Goal: Transaction & Acquisition: Obtain resource

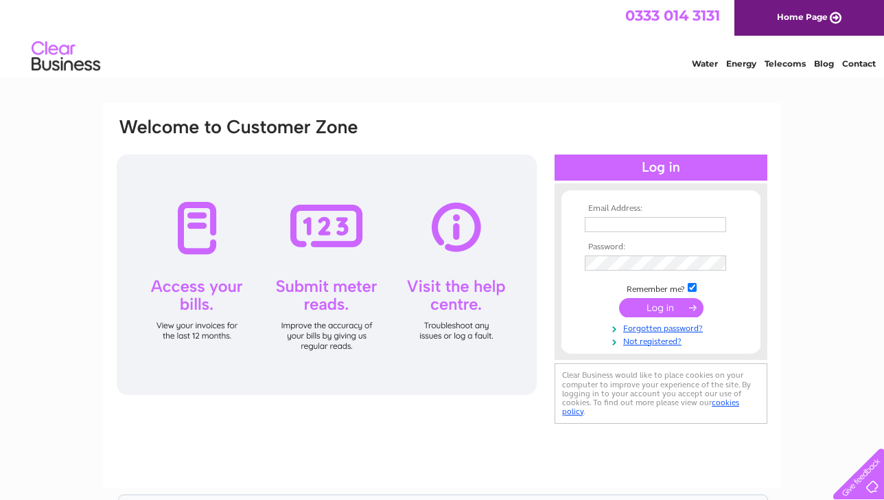
click at [622, 225] on input "text" at bounding box center [655, 224] width 141 height 15
type input "finance@themoderninstitute.com"
click at [669, 306] on input "submit" at bounding box center [661, 308] width 84 height 19
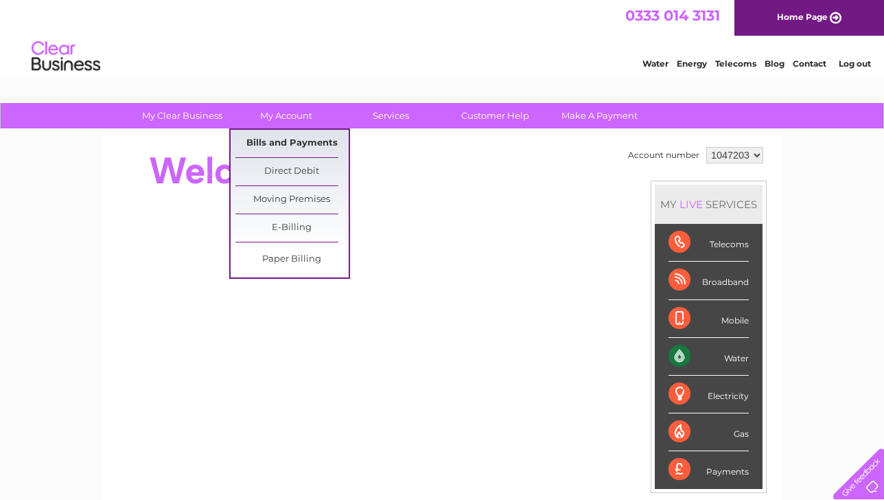
click at [295, 148] on link "Bills and Payments" at bounding box center [291, 143] width 113 height 27
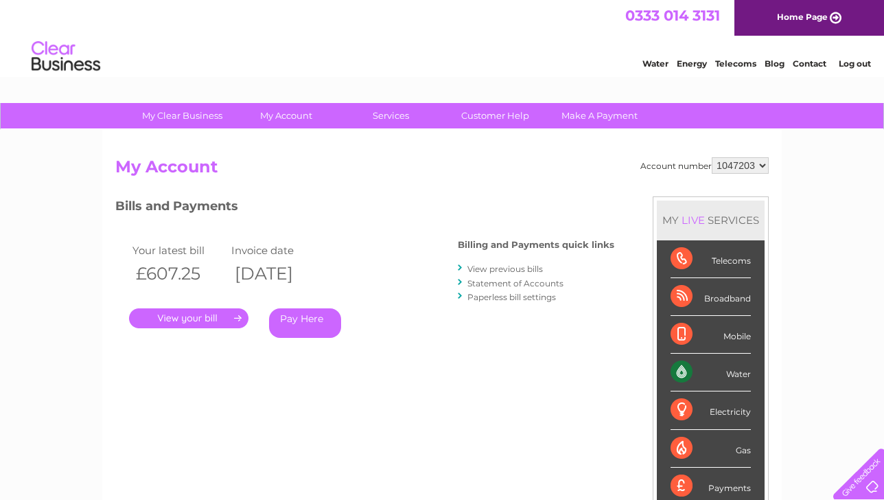
click at [213, 318] on link "." at bounding box center [188, 318] width 119 height 20
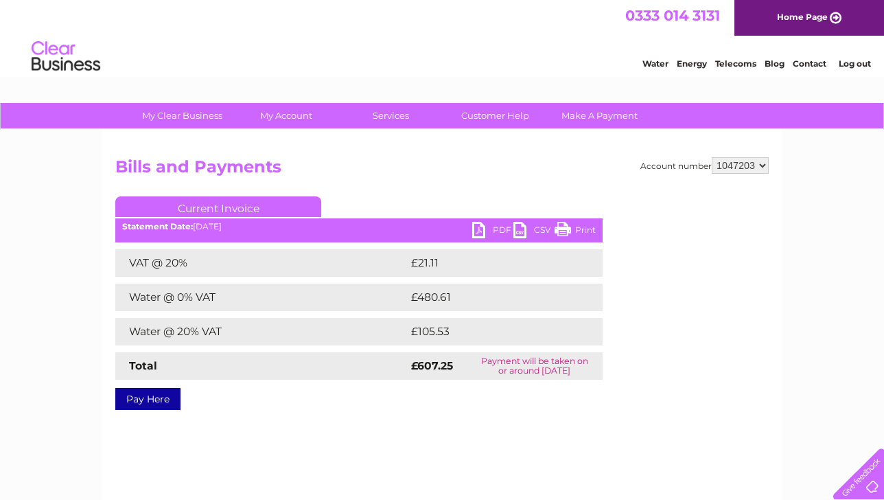
click at [484, 230] on link "PDF" at bounding box center [492, 232] width 41 height 20
click at [785, 231] on div "My Clear Business Login Details My Details My Preferences Link Account My Accou…" at bounding box center [442, 426] width 884 height 646
click at [721, 167] on select "1047203 1149276" at bounding box center [740, 165] width 57 height 16
select select "1149276"
click at [712, 157] on select "1047203 1149276" at bounding box center [740, 165] width 57 height 16
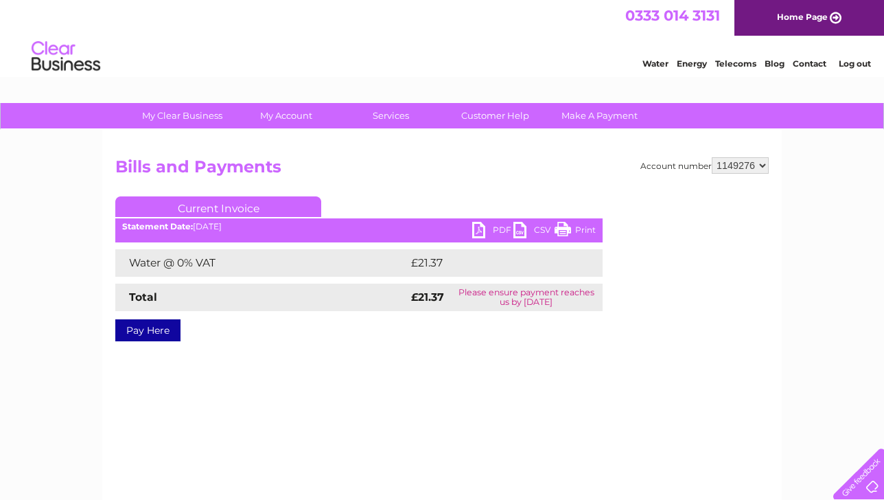
click at [487, 232] on link "PDF" at bounding box center [492, 232] width 41 height 20
